Goal: Task Accomplishment & Management: Use online tool/utility

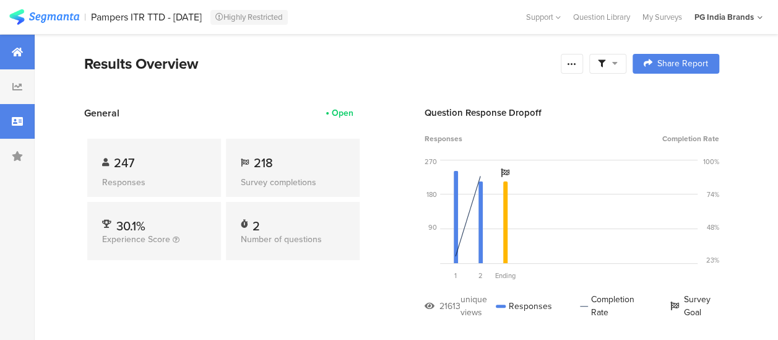
click at [11, 118] on div at bounding box center [17, 121] width 35 height 35
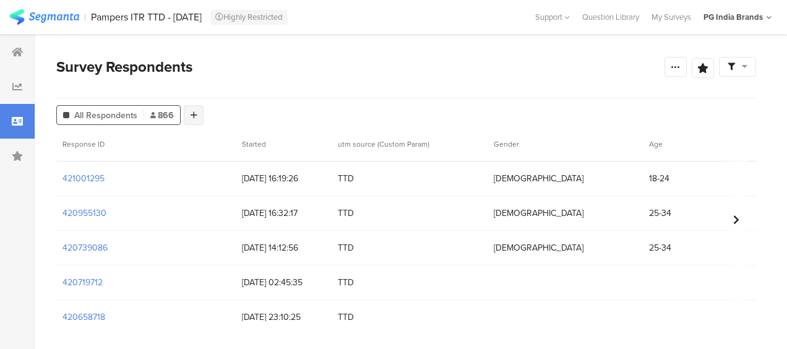
click at [194, 113] on icon at bounding box center [194, 115] width 7 height 9
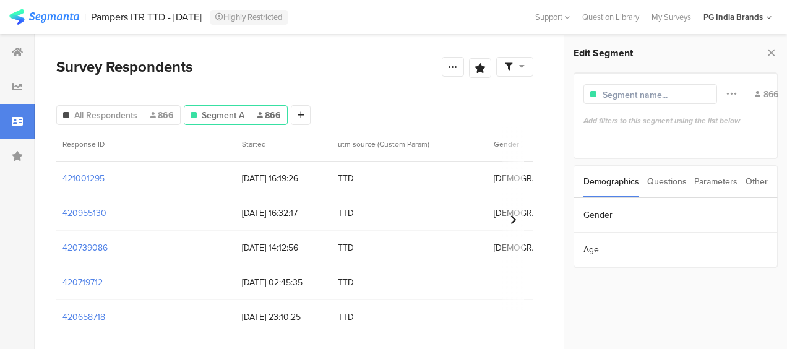
click at [714, 176] on div "Parameters" at bounding box center [715, 182] width 43 height 32
click at [616, 217] on section "utm source" at bounding box center [675, 215] width 203 height 35
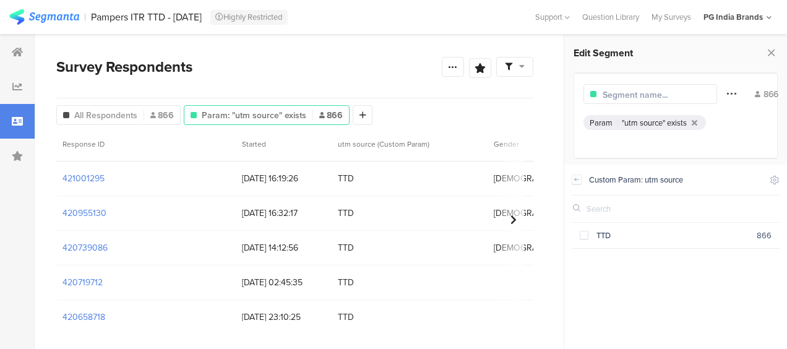
click at [726, 90] on icon at bounding box center [731, 93] width 10 height 16
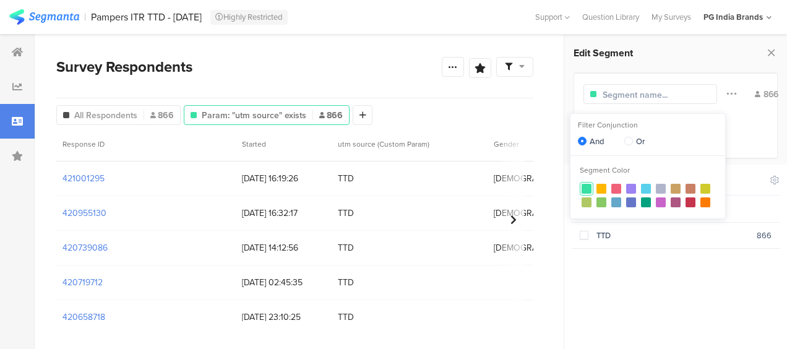
click at [734, 117] on div "Param "utm source" exists" at bounding box center [675, 126] width 184 height 22
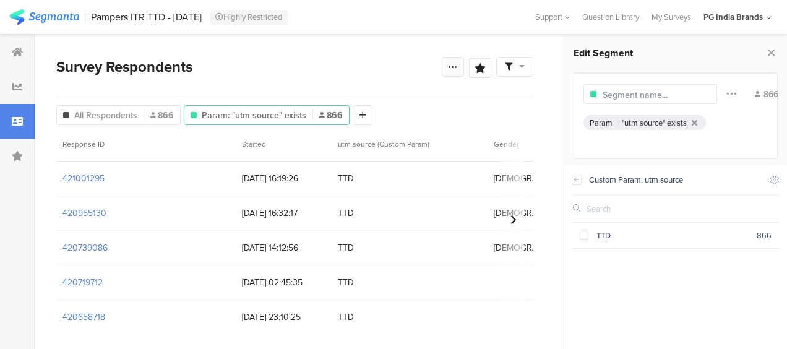
click at [448, 66] on icon at bounding box center [453, 67] width 10 height 10
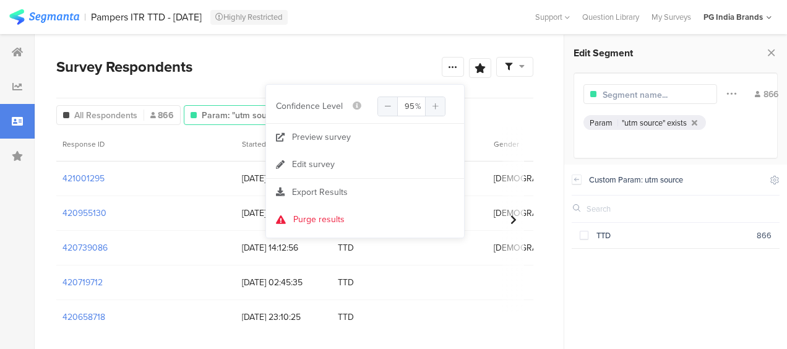
click at [764, 16] on div "PG India Brands" at bounding box center [737, 16] width 68 height 19
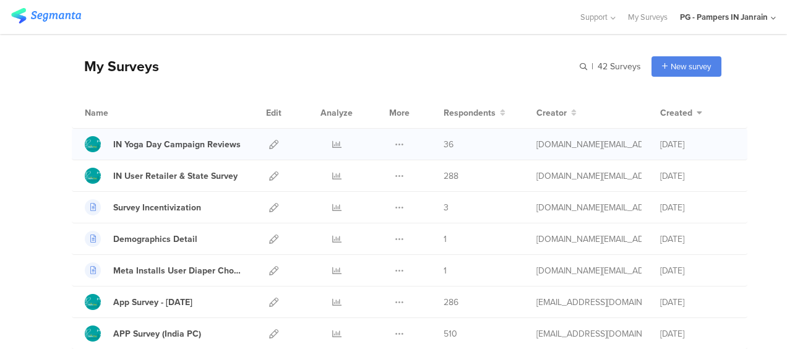
scroll to position [62, 0]
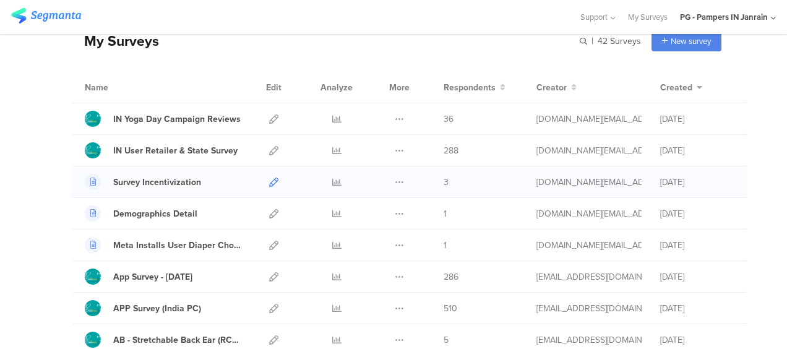
click at [269, 179] on icon at bounding box center [273, 182] width 9 height 9
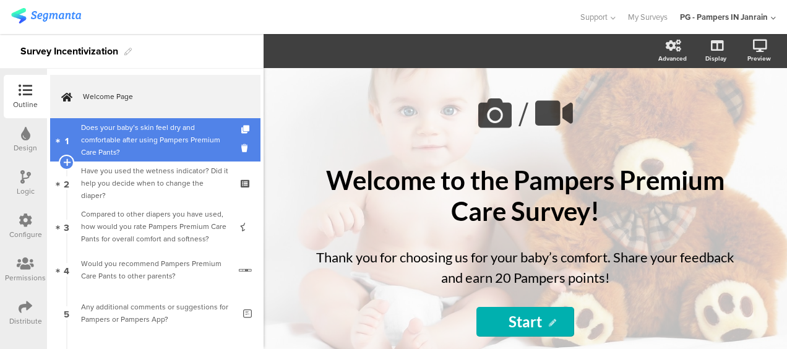
click at [166, 151] on div "Does your baby’s skin feel dry and comfortable after using Pampers Premium Care…" at bounding box center [155, 139] width 148 height 37
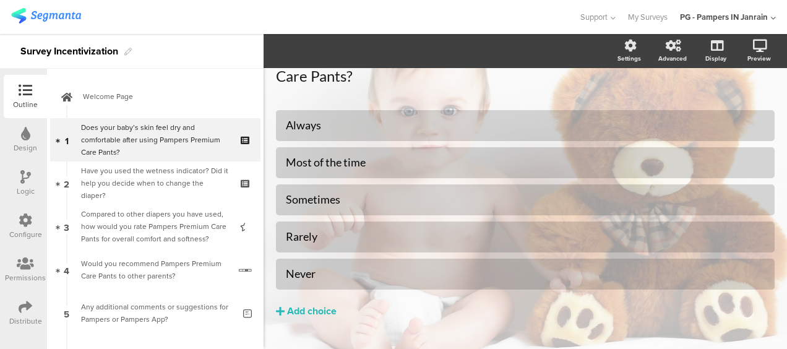
scroll to position [38, 0]
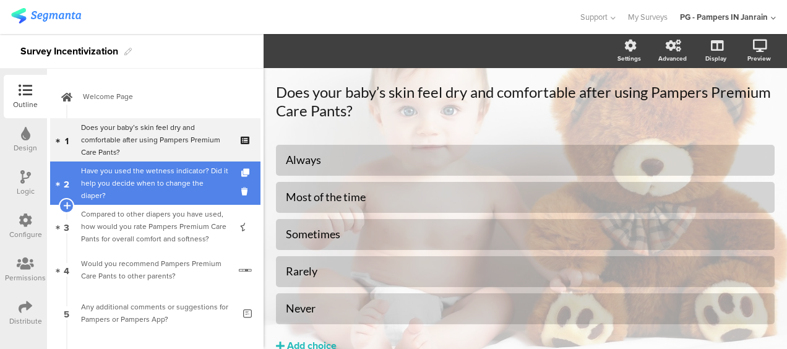
click at [113, 177] on div "Have you used the wetness indicator? Did it help you decide when to change the …" at bounding box center [155, 183] width 148 height 37
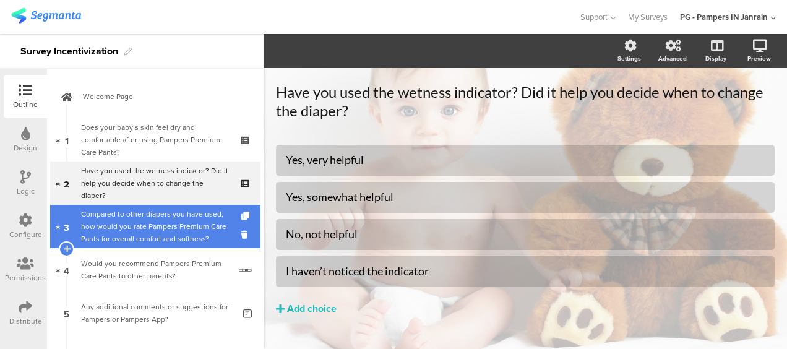
click at [134, 229] on div "Compared to other diapers you have used, how would you rate Pampers Premium Car…" at bounding box center [155, 226] width 148 height 37
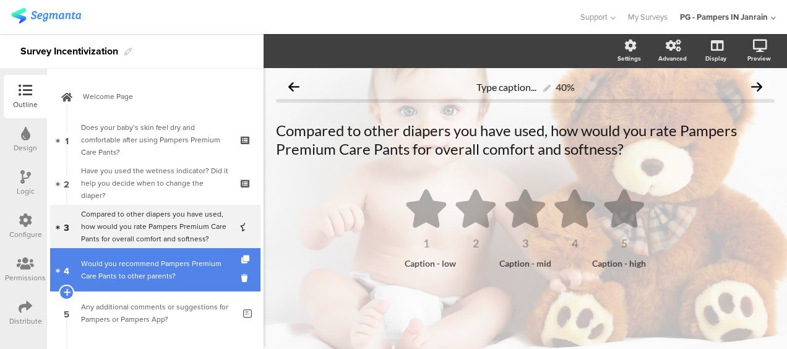
click at [116, 278] on div "Would you recommend Pampers Premium Care Pants to other parents?" at bounding box center [155, 269] width 148 height 25
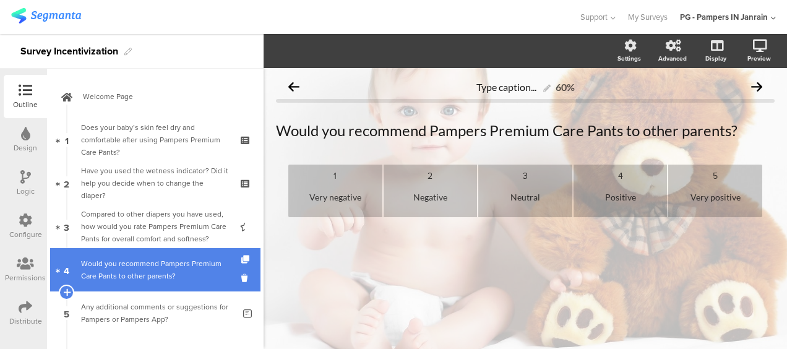
scroll to position [62, 0]
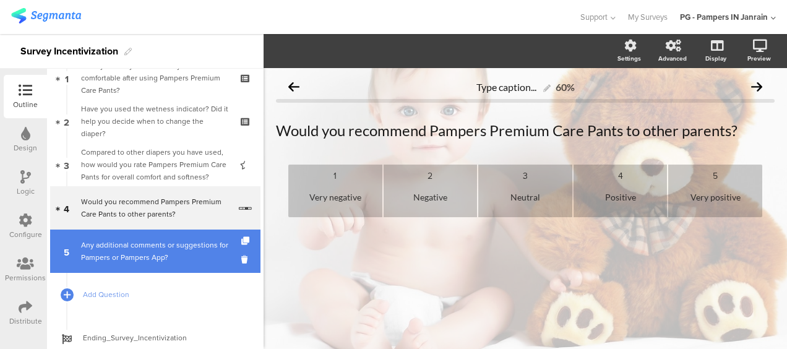
click at [125, 254] on div "Any additional comments or suggestions for Pampers or Pampers App?" at bounding box center [157, 251] width 153 height 25
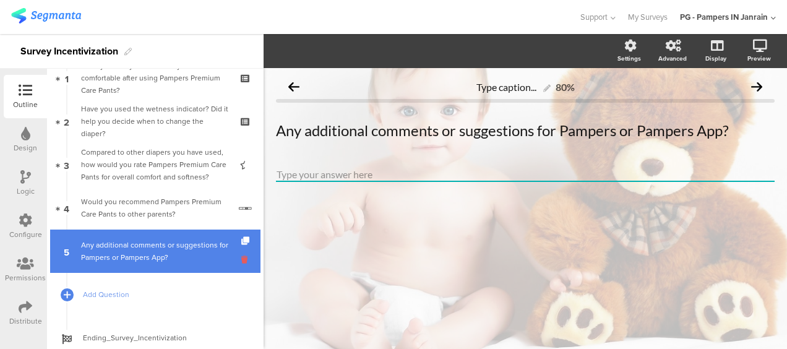
click at [241, 257] on icon at bounding box center [246, 260] width 11 height 12
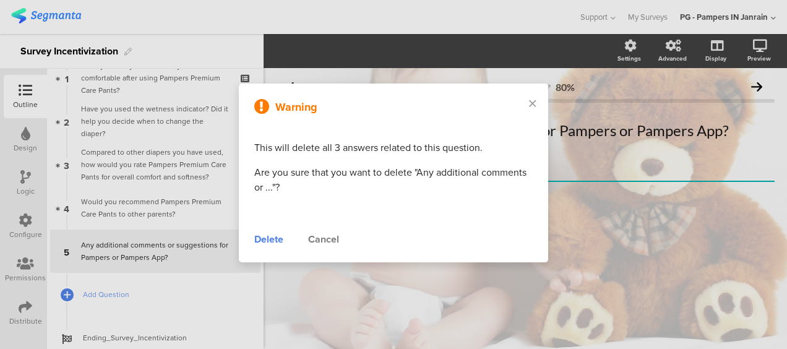
click at [277, 237] on div "Delete" at bounding box center [268, 239] width 29 height 15
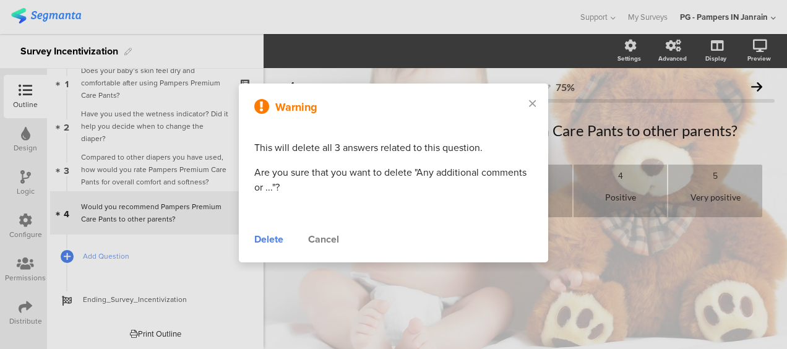
scroll to position [57, 0]
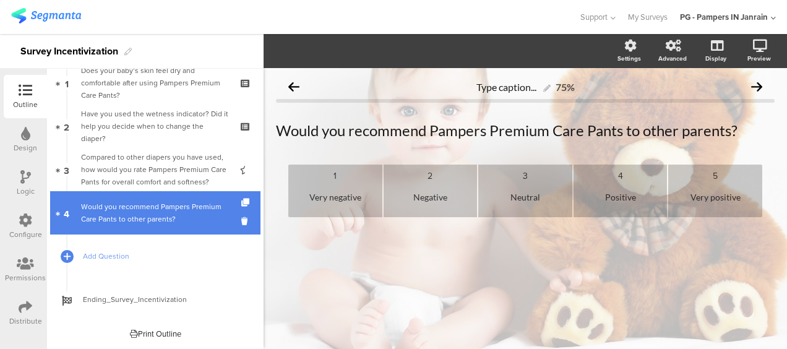
click at [162, 212] on div "Would you recommend Pampers Premium Care Pants to other parents?" at bounding box center [155, 212] width 148 height 25
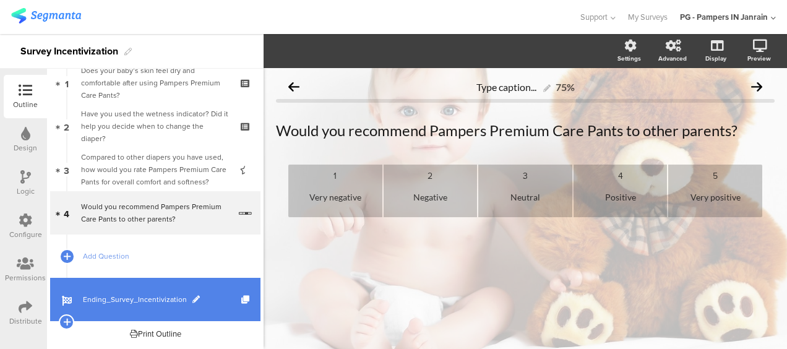
click at [93, 295] on span "Ending_Survey_Incentivization" at bounding box center [162, 299] width 158 height 12
